Goal: Task Accomplishment & Management: Manage account settings

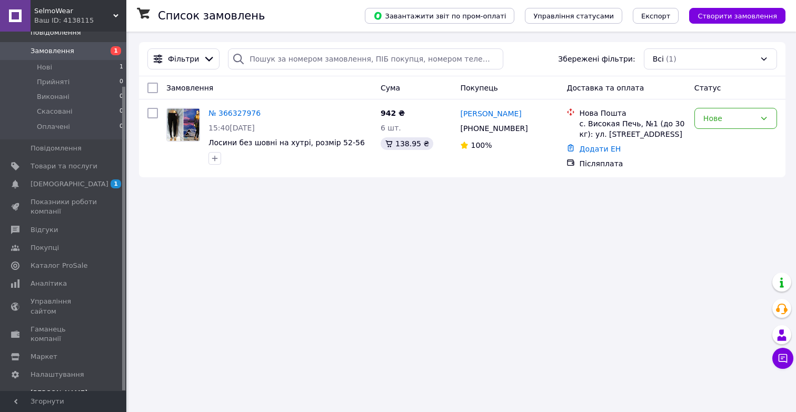
scroll to position [64, 0]
click at [55, 371] on span "Налаштування" at bounding box center [58, 375] width 54 height 9
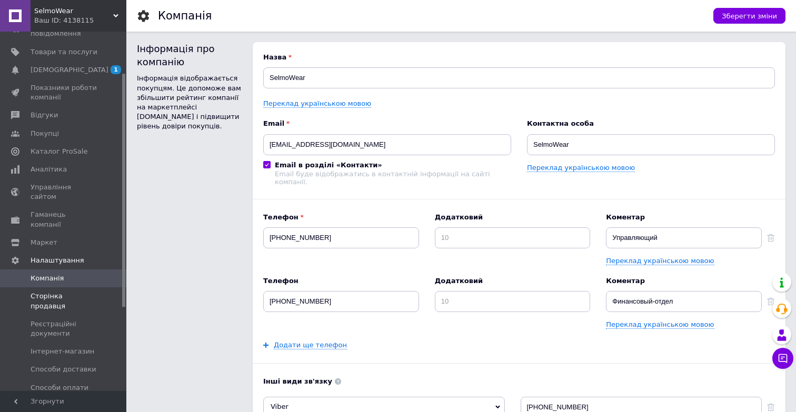
click at [99, 292] on span at bounding box center [111, 301] width 29 height 19
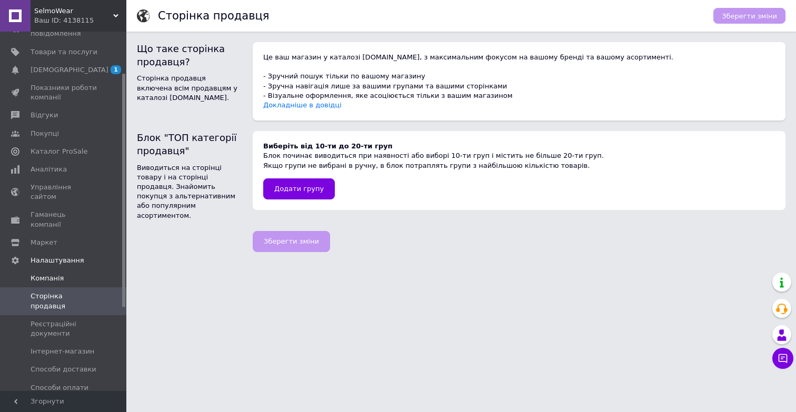
click at [68, 274] on span "Компанія" at bounding box center [64, 278] width 67 height 9
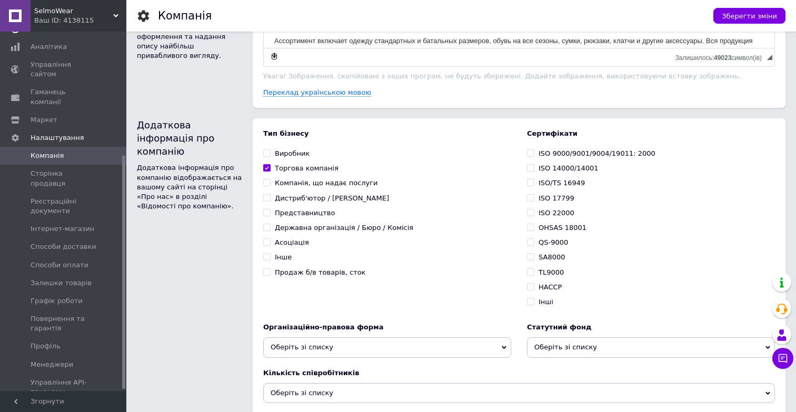
scroll to position [191, 0]
click at [41, 337] on span "Профіль" at bounding box center [46, 341] width 30 height 9
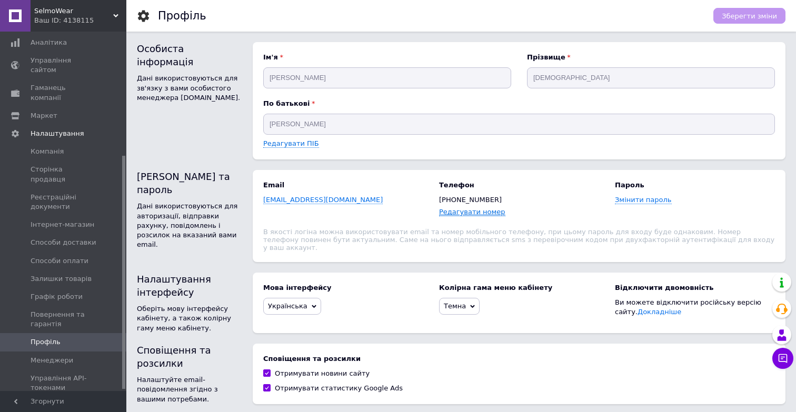
click at [469, 214] on link "Редагувати номер" at bounding box center [472, 212] width 66 height 8
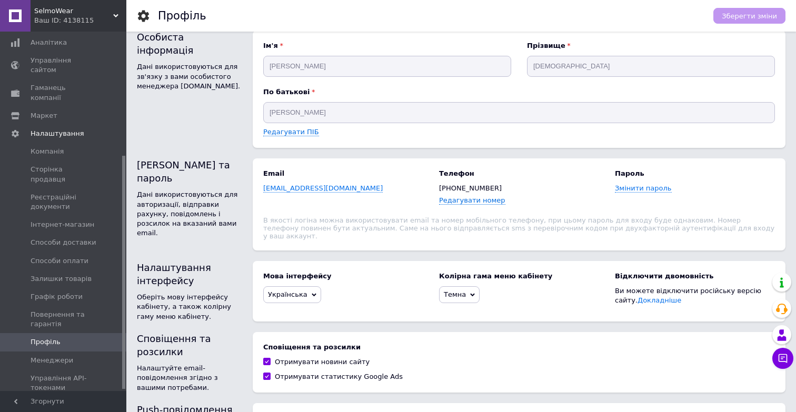
scroll to position [14, 0]
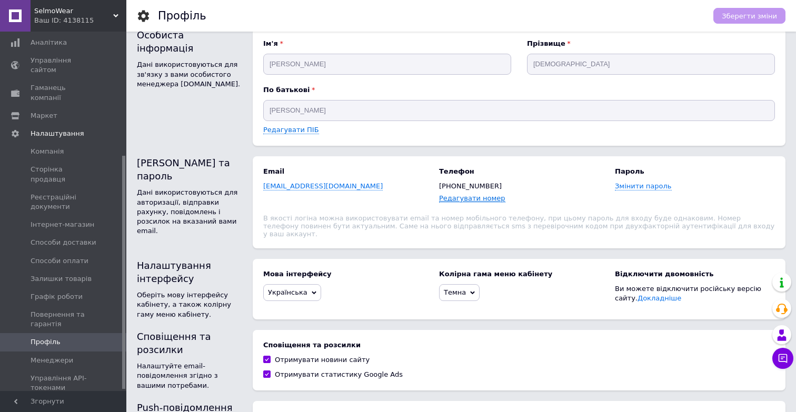
click at [469, 196] on link "Редагувати номер" at bounding box center [472, 198] width 66 height 8
click at [466, 197] on link "Редагувати номер" at bounding box center [472, 198] width 66 height 8
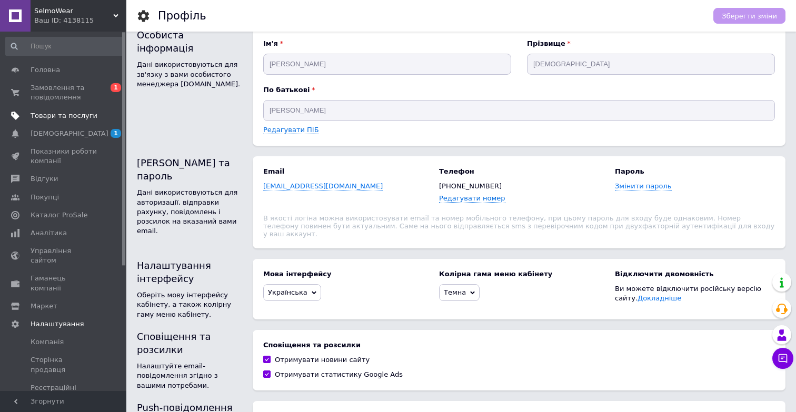
scroll to position [0, 0]
click at [83, 84] on span "Замовлення та повідомлення" at bounding box center [64, 92] width 67 height 19
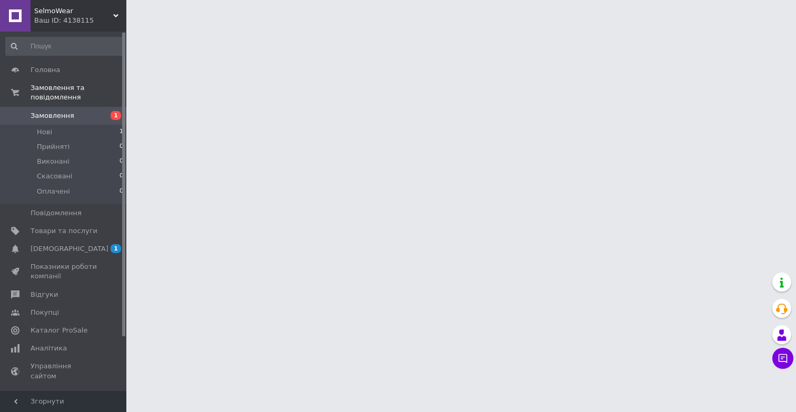
click at [51, 117] on span "Замовлення" at bounding box center [53, 115] width 44 height 9
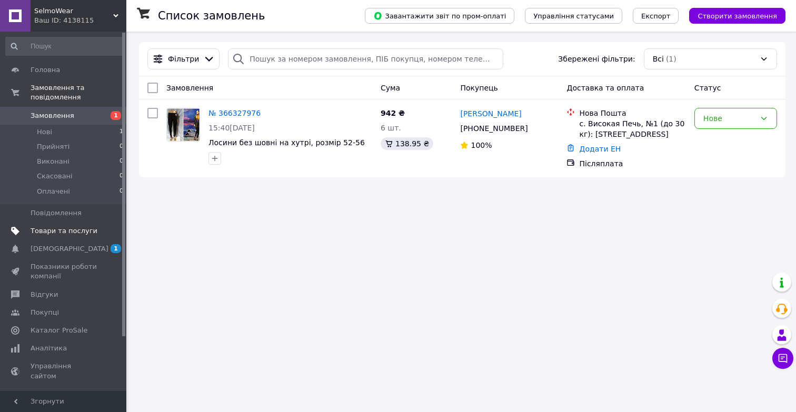
click at [80, 232] on span "Товари та послуги" at bounding box center [64, 230] width 67 height 9
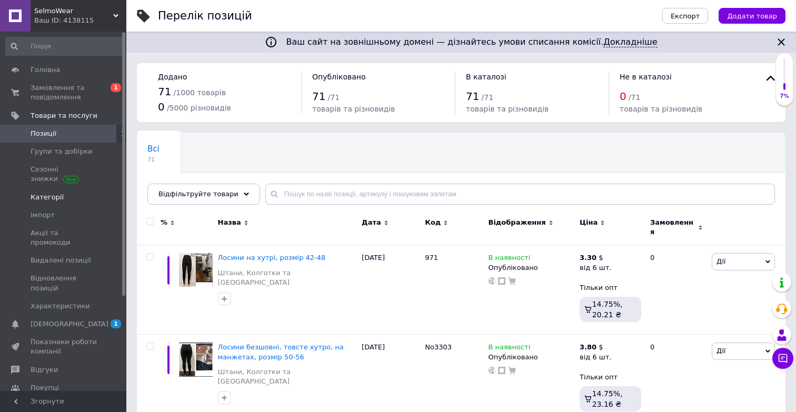
click at [68, 195] on span "Категорії" at bounding box center [64, 197] width 67 height 9
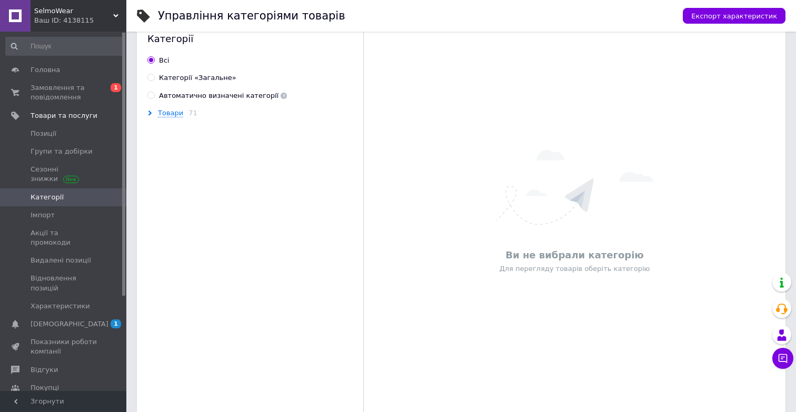
scroll to position [23, 0]
click at [156, 113] on div "Товари 71" at bounding box center [256, 110] width 219 height 9
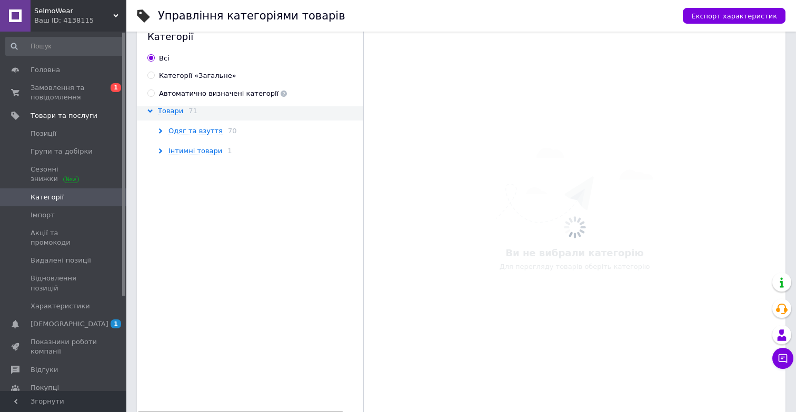
click at [156, 112] on div "Товари 71" at bounding box center [256, 110] width 219 height 9
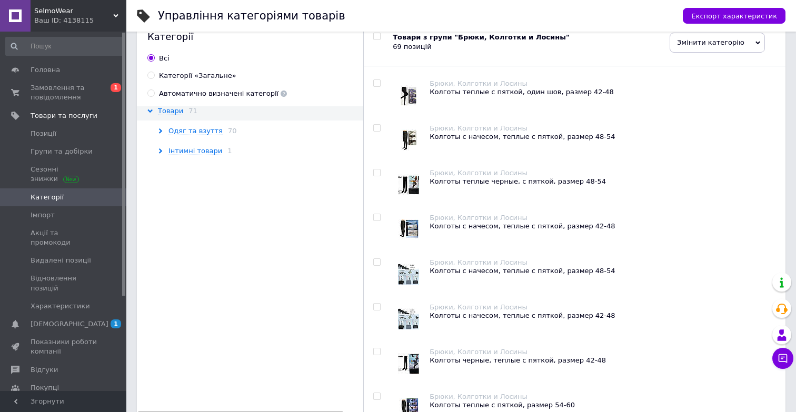
click at [167, 131] on div "Одяг та взуття 70" at bounding box center [262, 130] width 208 height 9
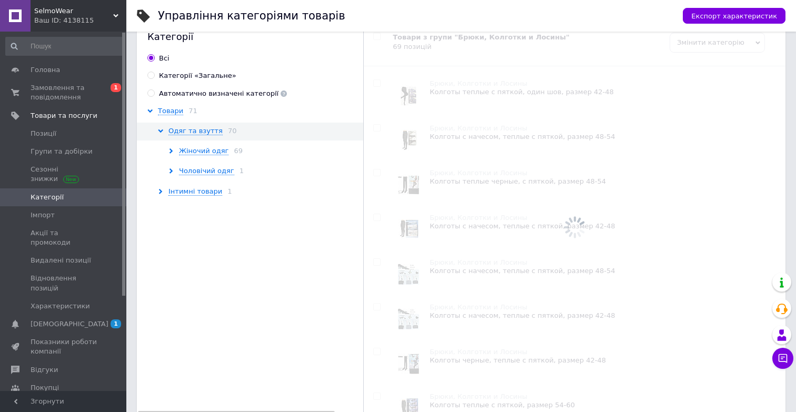
click at [167, 131] on div "Одяг та взуття 70" at bounding box center [262, 130] width 208 height 9
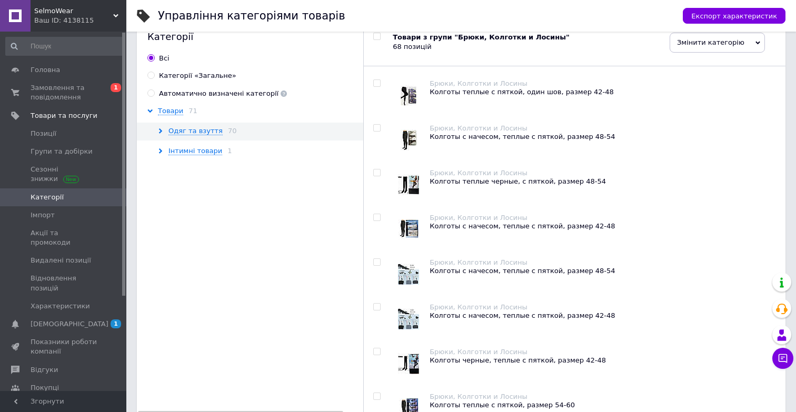
click at [152, 104] on div "Категорії Всi Категорії «Загальне» Автоматично визначені категорії Товари 71 Од…" at bounding box center [250, 402] width 227 height 766
click at [153, 107] on div "Товари 71" at bounding box center [256, 110] width 219 height 9
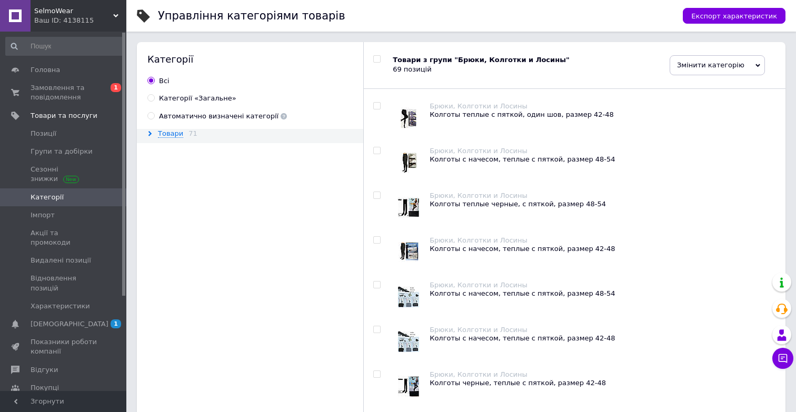
scroll to position [0, 0]
click at [167, 131] on span "Товари" at bounding box center [170, 133] width 25 height 8
click at [164, 156] on div "Одяг та взуття 70" at bounding box center [262, 153] width 208 height 9
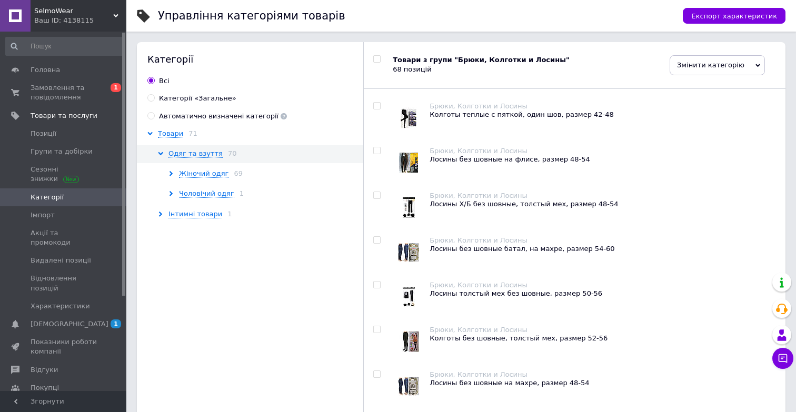
click at [172, 171] on icon at bounding box center [170, 173] width 5 height 5
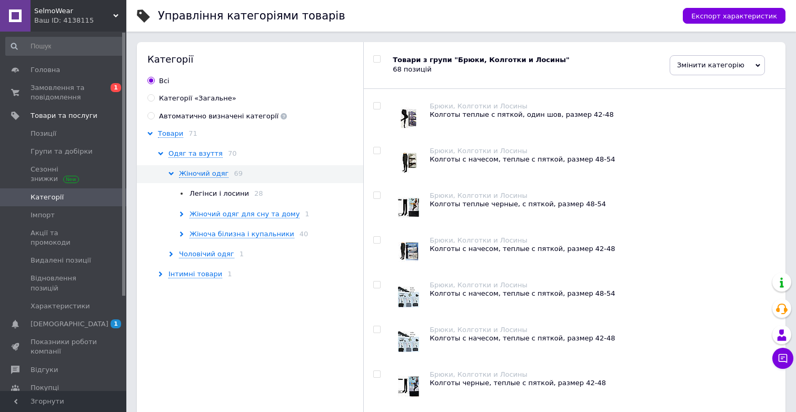
click at [173, 171] on icon at bounding box center [170, 173] width 5 height 5
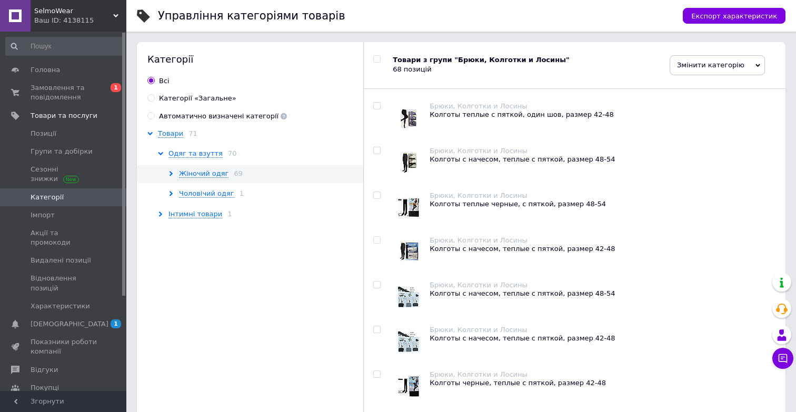
click at [173, 193] on icon at bounding box center [170, 193] width 5 height 5
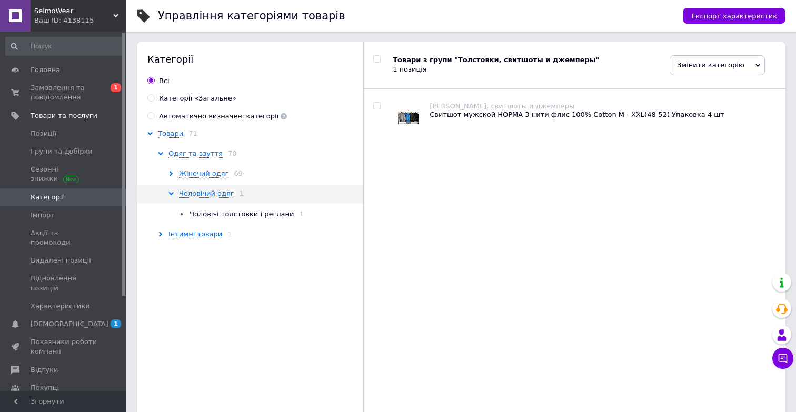
click at [173, 193] on use at bounding box center [170, 193] width 5 height 3
click at [161, 209] on div "Інтимні товари 1" at bounding box center [262, 213] width 208 height 9
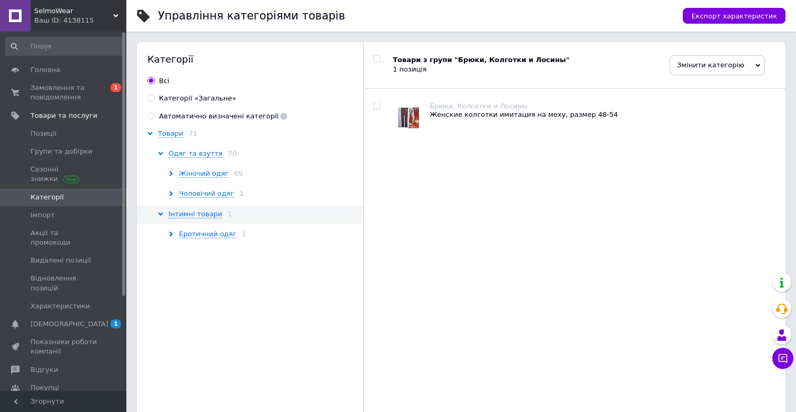
click at [171, 172] on use at bounding box center [170, 173] width 3 height 5
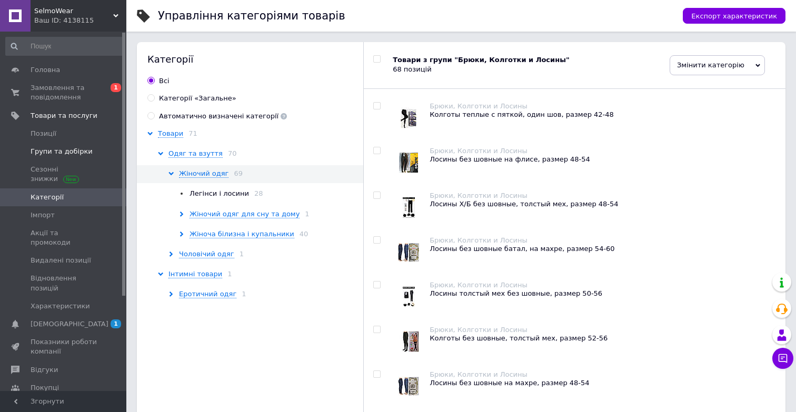
click at [103, 157] on link "Групи та добірки" at bounding box center [64, 152] width 129 height 18
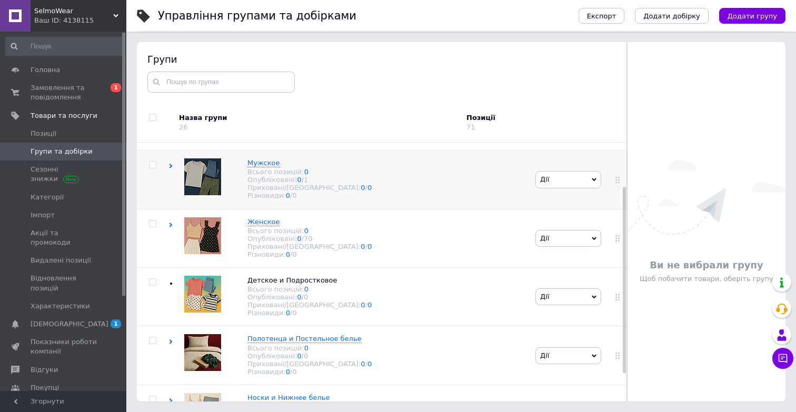
scroll to position [69, 0]
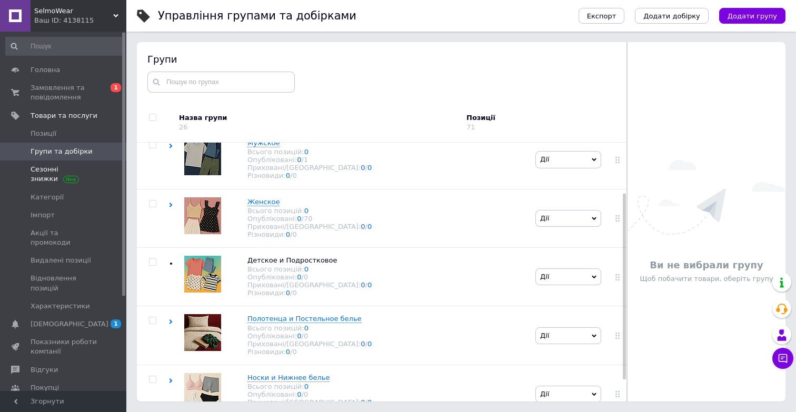
click at [88, 186] on link "Сезонні знижки" at bounding box center [64, 174] width 129 height 27
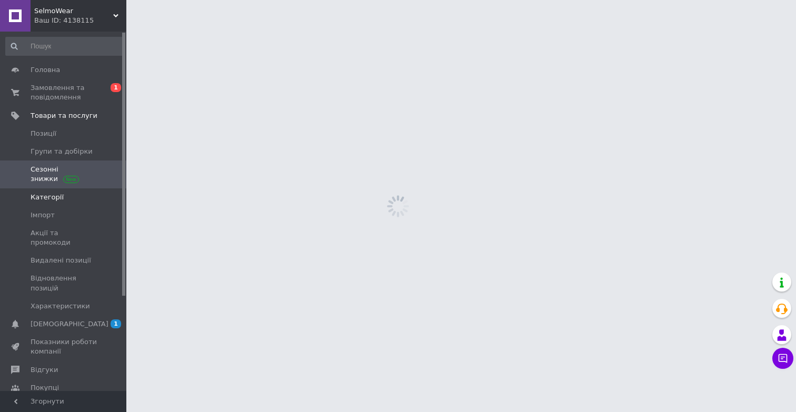
click at [79, 202] on link "Категорії" at bounding box center [64, 197] width 129 height 18
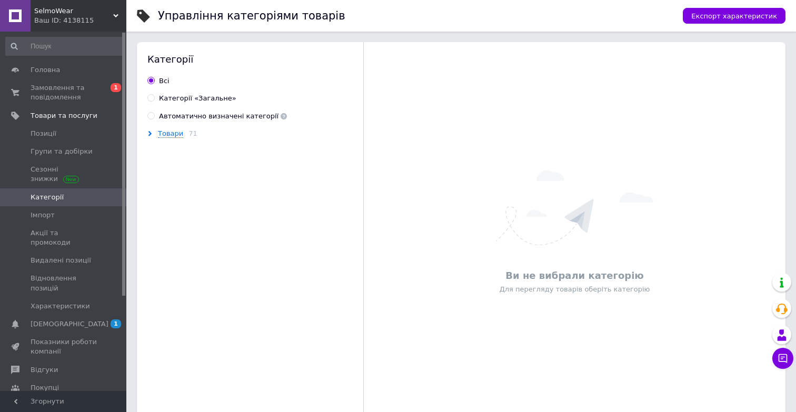
click at [153, 134] on div "Товари 71" at bounding box center [256, 133] width 219 height 9
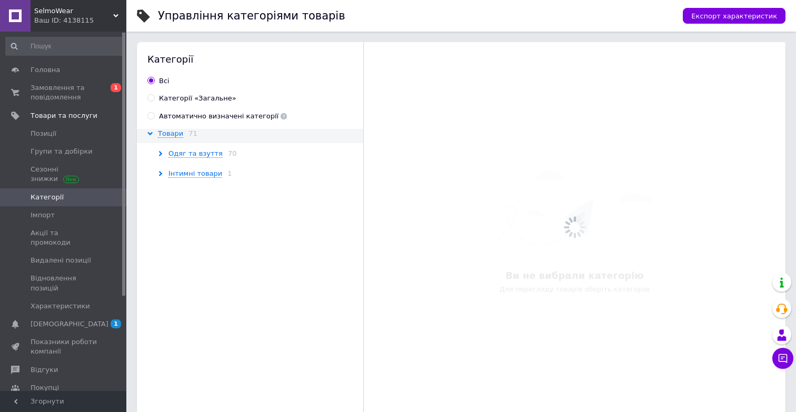
click at [161, 174] on use at bounding box center [160, 173] width 3 height 5
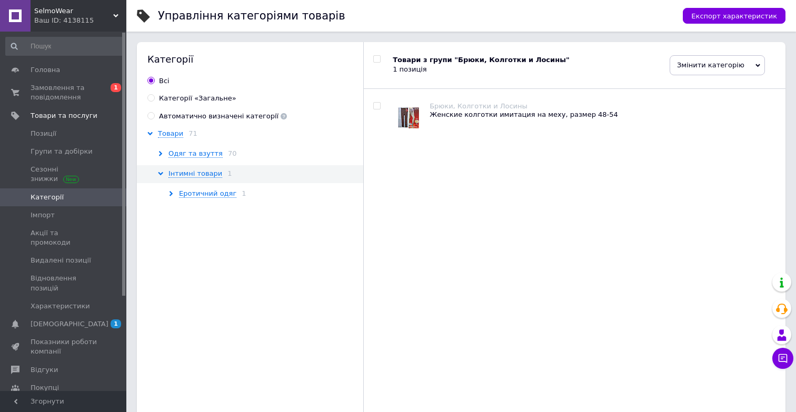
click at [168, 191] on icon at bounding box center [170, 193] width 5 height 5
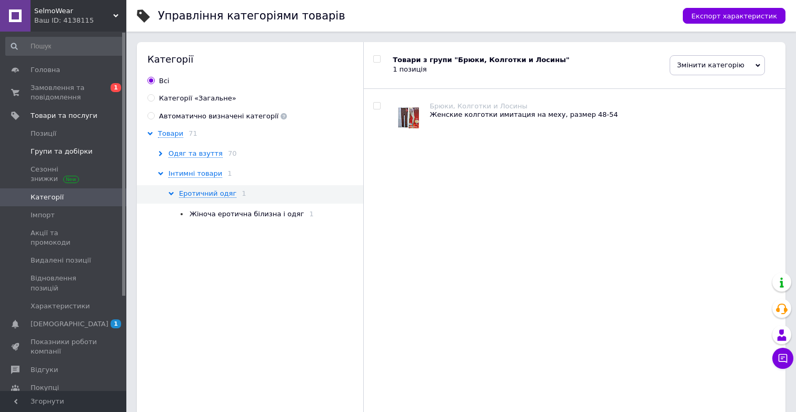
click at [92, 158] on link "Групи та добірки" at bounding box center [64, 152] width 129 height 18
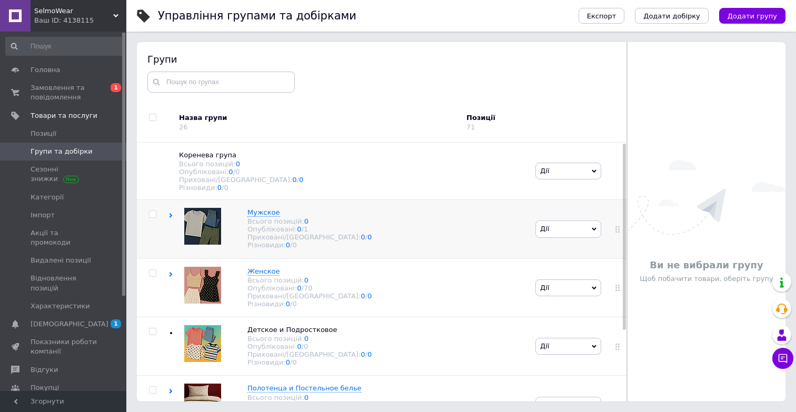
click at [169, 217] on icon at bounding box center [170, 215] width 5 height 5
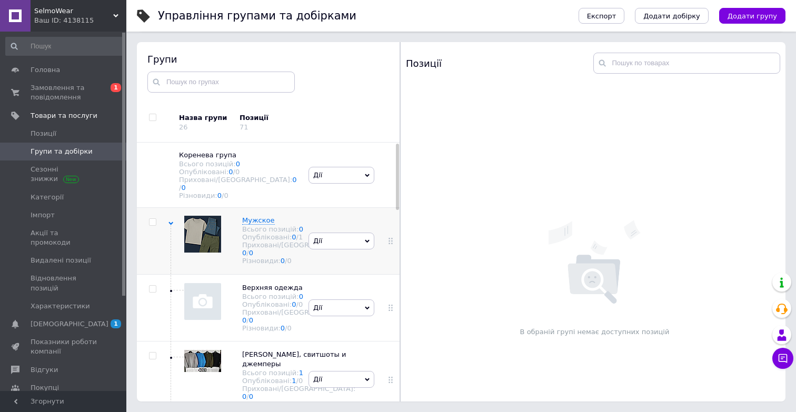
click at [335, 246] on span "Дії" at bounding box center [341, 241] width 66 height 17
click at [170, 221] on icon at bounding box center [170, 223] width 5 height 5
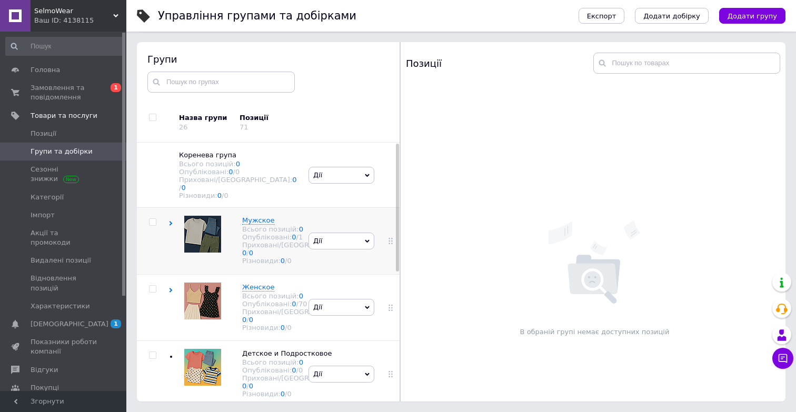
click at [173, 221] on icon at bounding box center [170, 223] width 5 height 5
